Goal: Transaction & Acquisition: Purchase product/service

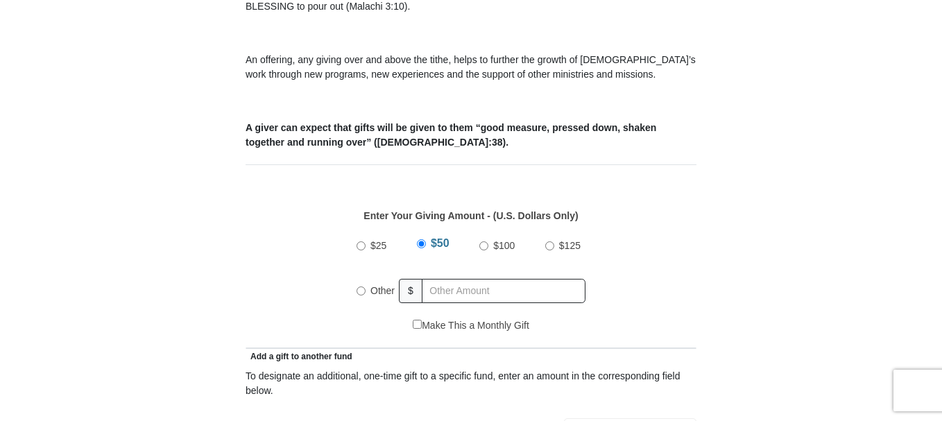
click at [483, 241] on input "$100" at bounding box center [483, 245] width 9 height 9
radio input "true"
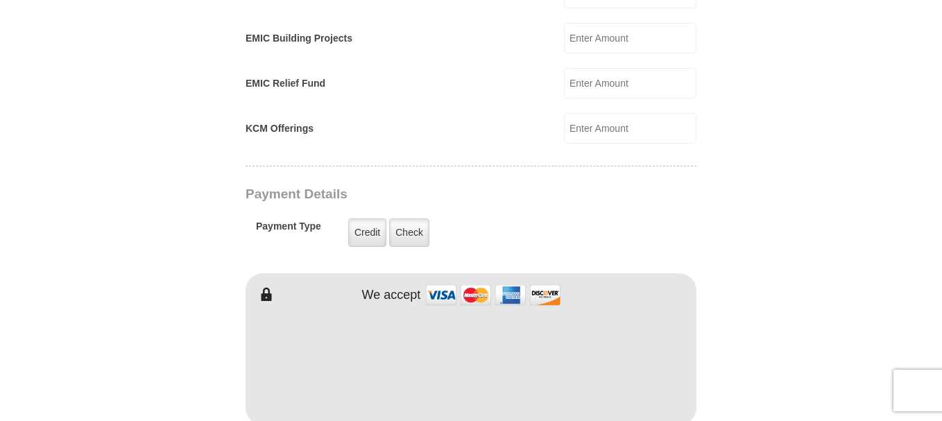
scroll to position [1040, 0]
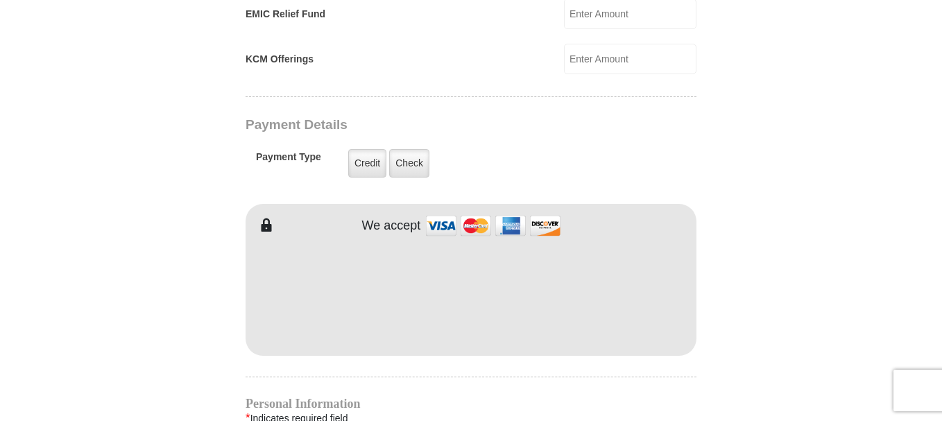
type input "[PERSON_NAME]"
type input "DeLuis"
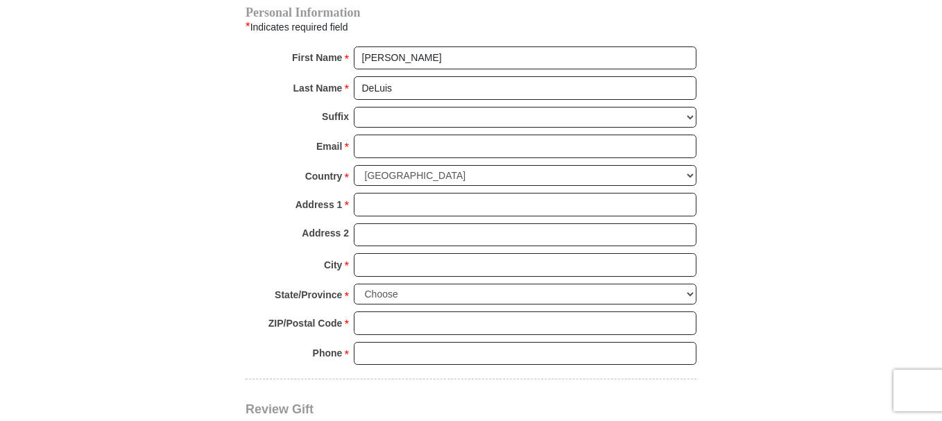
scroll to position [1457, 0]
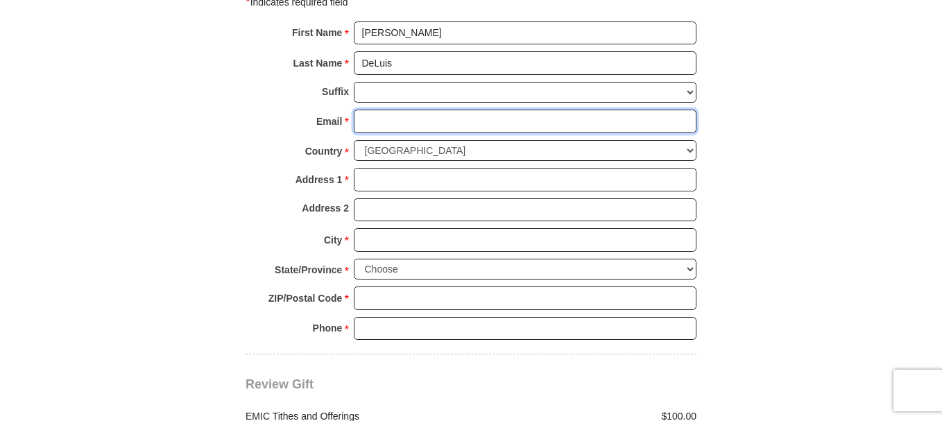
click at [364, 110] on input "Email *" at bounding box center [525, 122] width 343 height 24
type input "[EMAIL_ADDRESS][DOMAIN_NAME]"
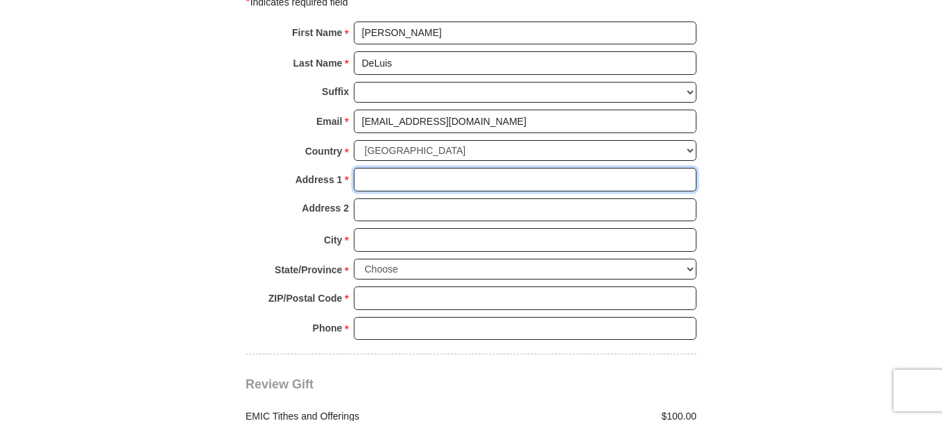
type input "[STREET_ADDRESS]"
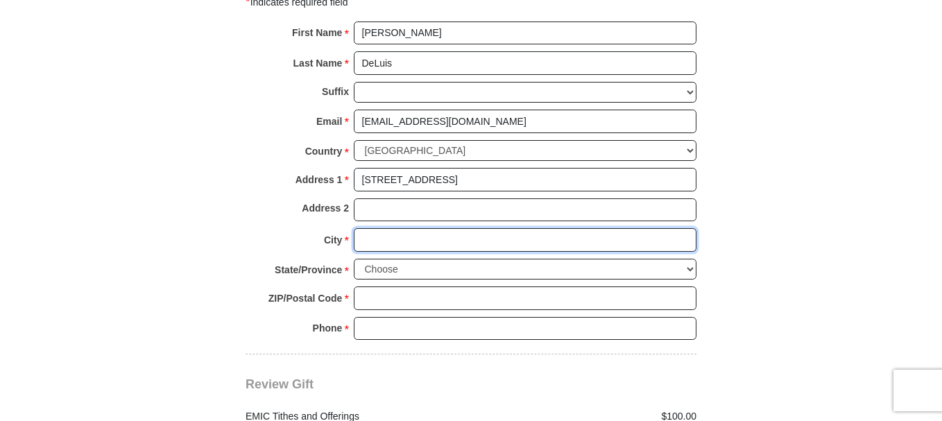
type input "[GEOGRAPHIC_DATA]"
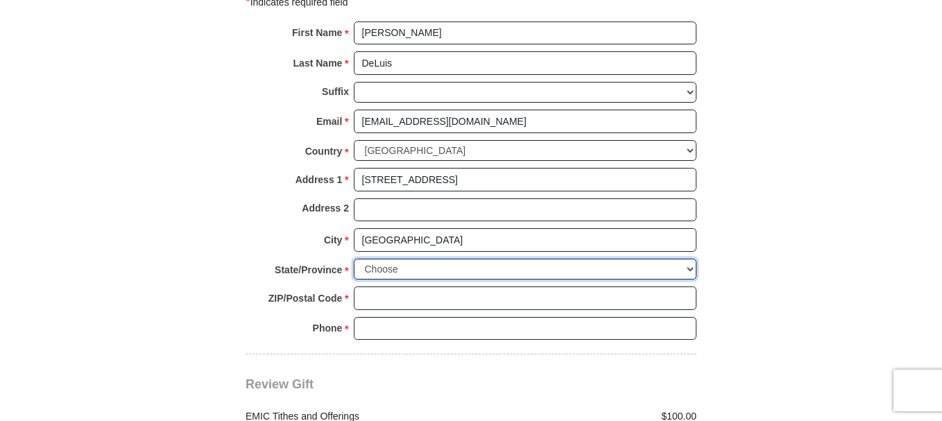
select select "[GEOGRAPHIC_DATA]"
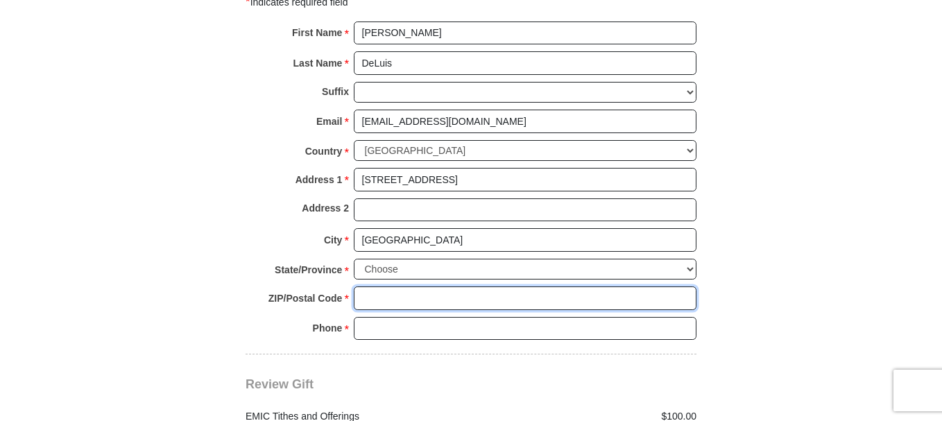
type input "76137"
type input "8178321885"
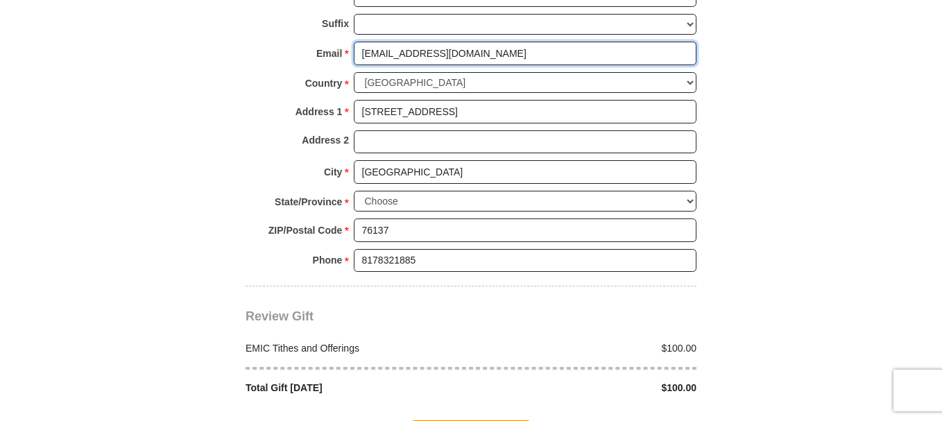
scroll to position [1665, 0]
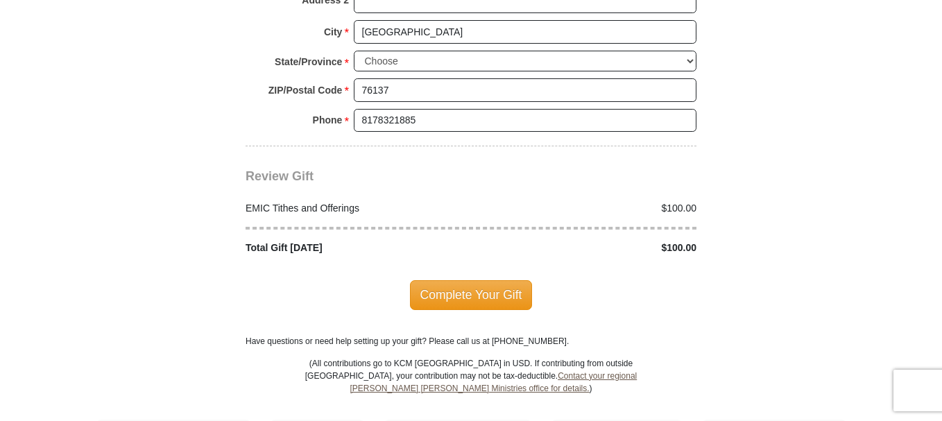
drag, startPoint x: 457, startPoint y: 280, endPoint x: 504, endPoint y: 284, distance: 46.7
click at [459, 280] on span "Complete Your Gift" at bounding box center [471, 294] width 123 height 29
